Goal: Information Seeking & Learning: Learn about a topic

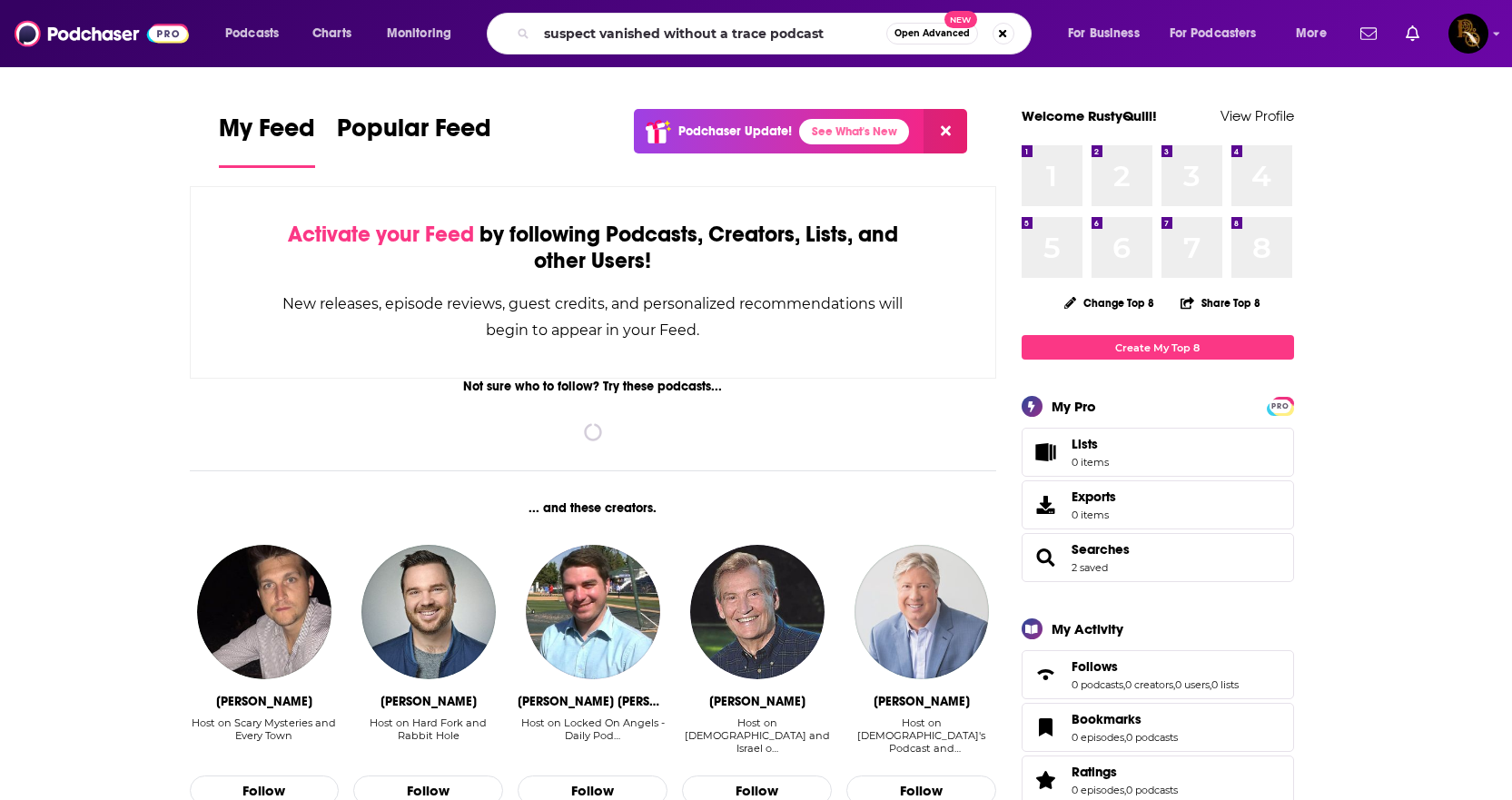
type input "suspect vanished without a trace podcast"
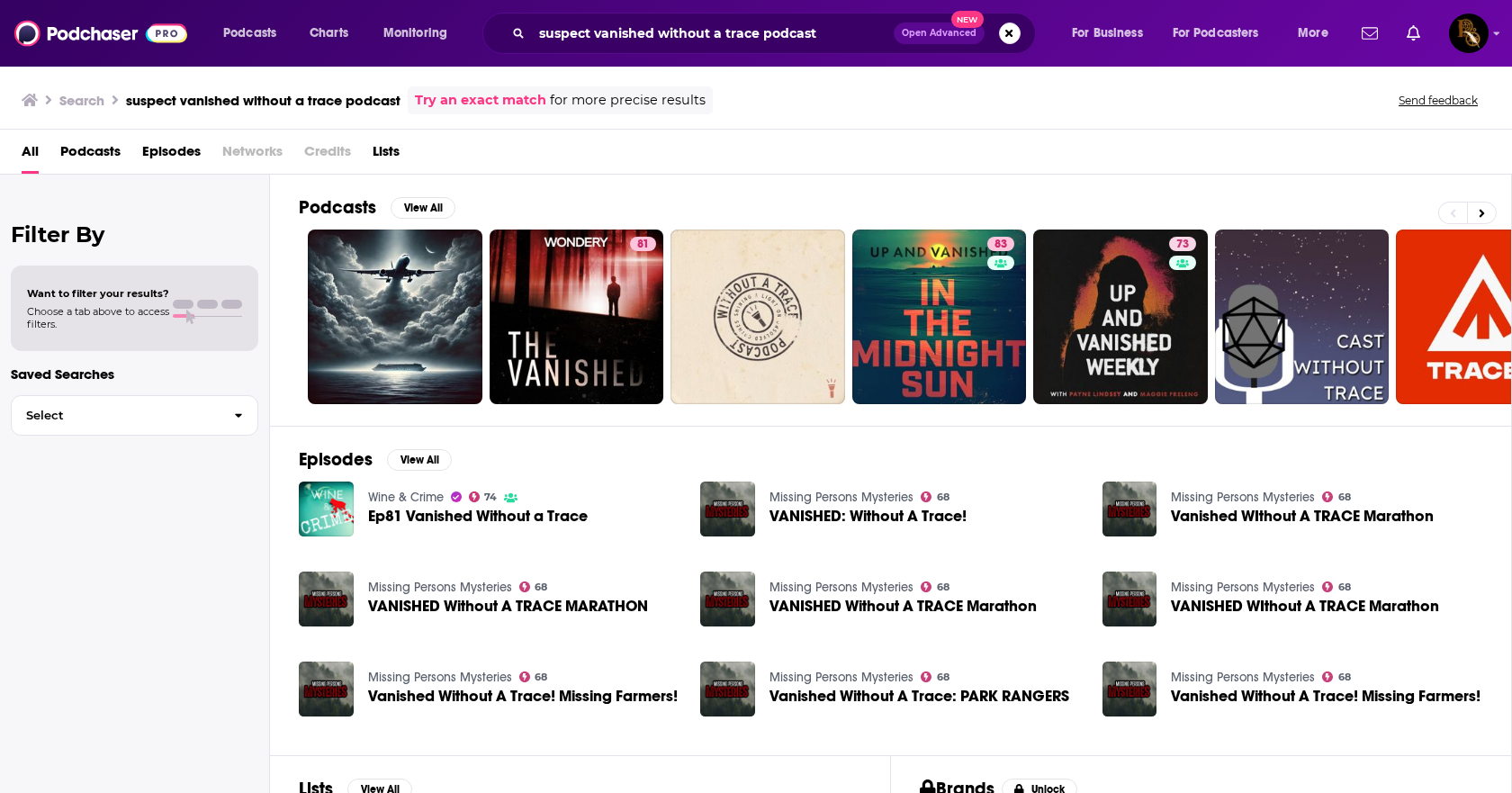
click at [420, 603] on span "VANISHED Without A TRACE MARATHON" at bounding box center [508, 606] width 280 height 15
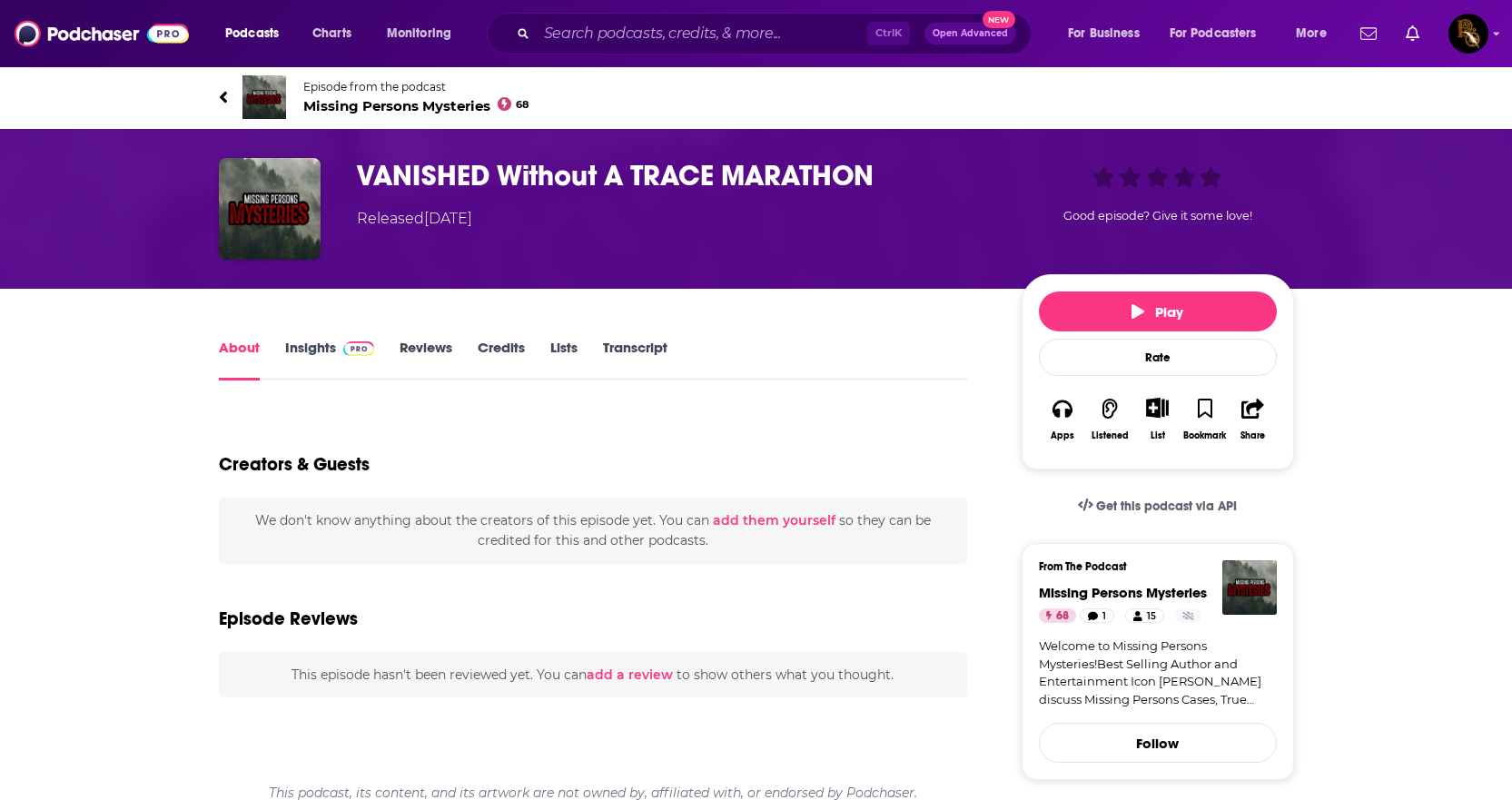
click at [377, 109] on span "Missing Persons Mysteries 68" at bounding box center [416, 106] width 226 height 17
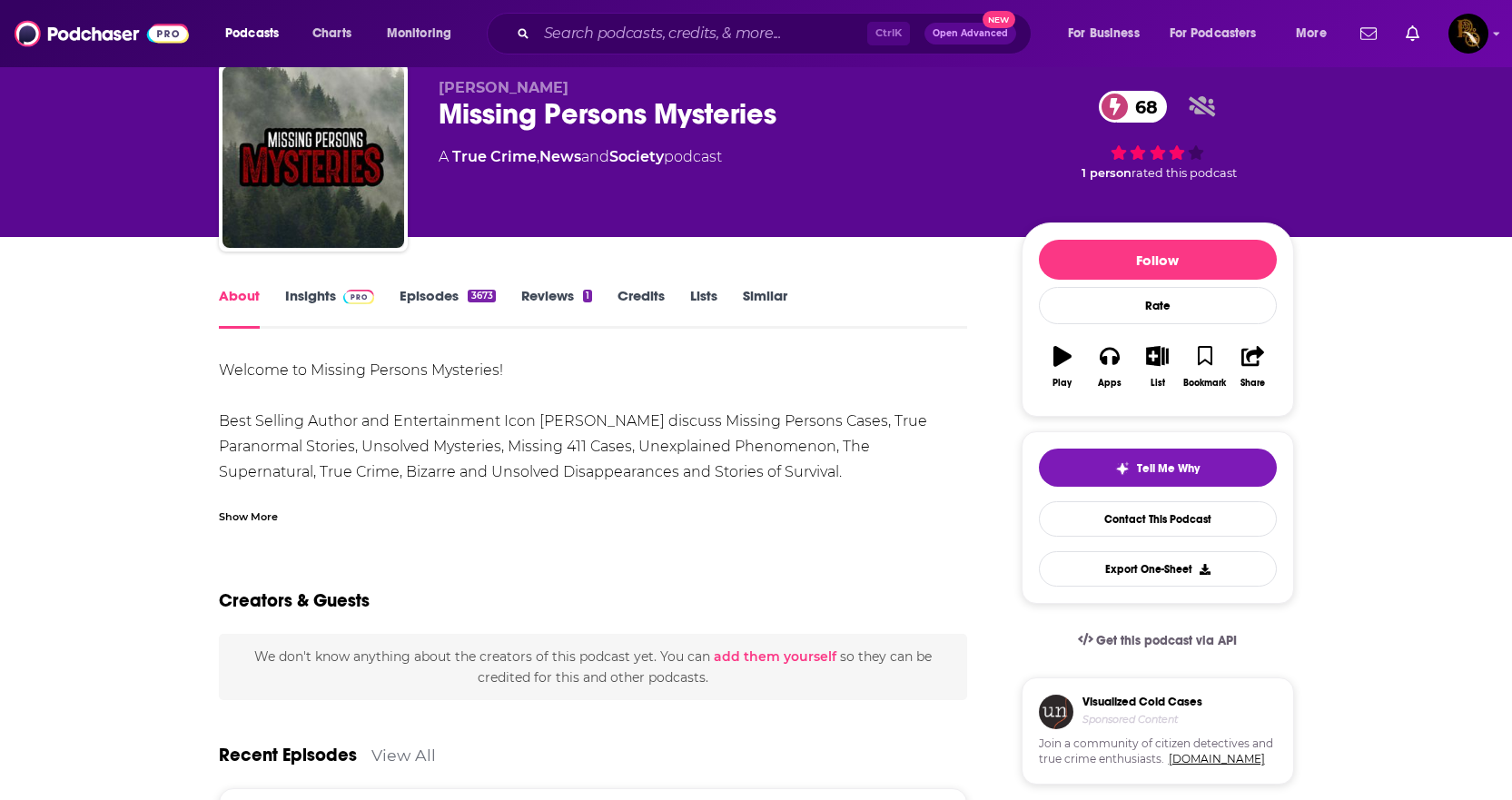
scroll to position [91, 0]
